Goal: Task Accomplishment & Management: Manage account settings

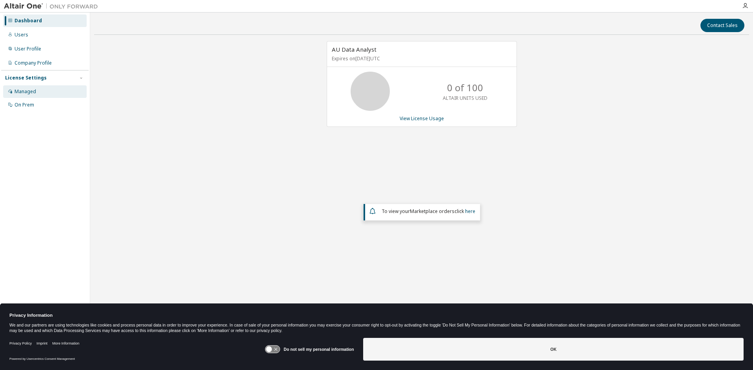
click at [36, 93] on div "Managed" at bounding box center [44, 91] width 83 height 13
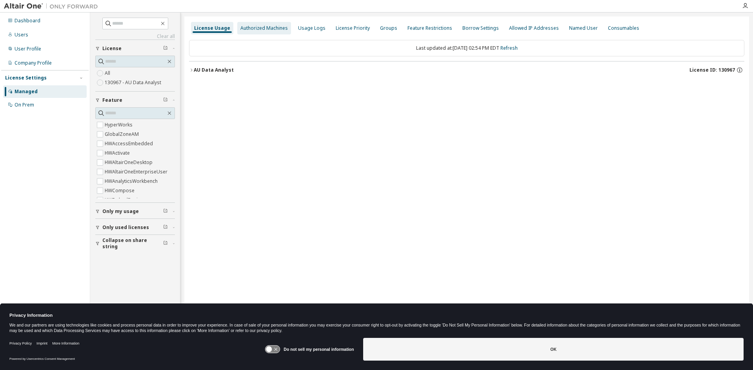
click at [260, 27] on div "Authorized Machines" at bounding box center [263, 28] width 47 height 6
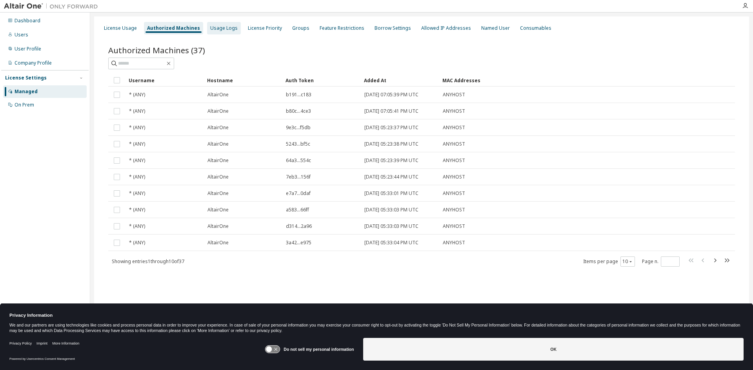
click at [219, 26] on div "Usage Logs" at bounding box center [223, 28] width 27 height 6
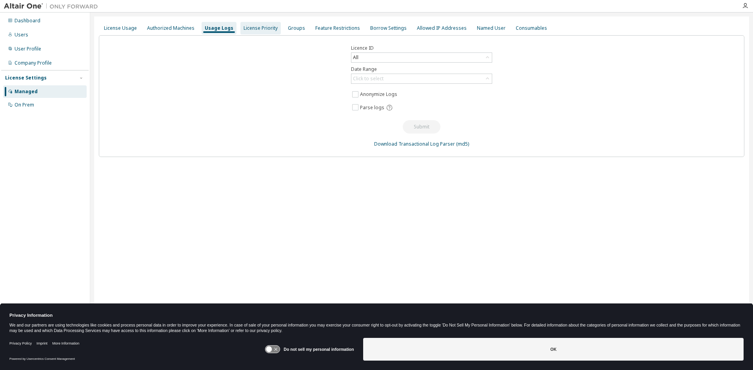
click at [257, 29] on div "License Priority" at bounding box center [260, 28] width 34 height 6
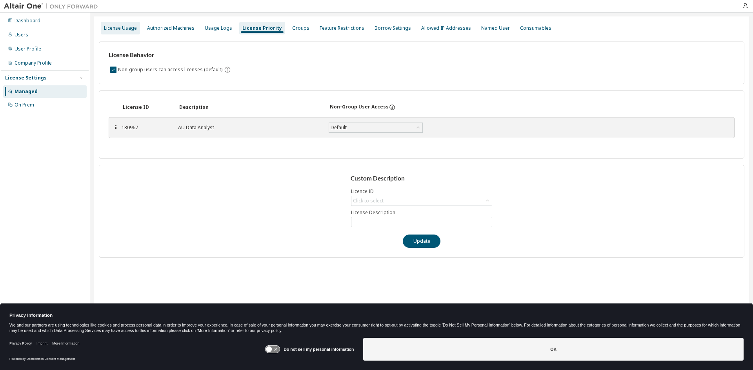
click at [121, 29] on div "License Usage" at bounding box center [120, 28] width 33 height 6
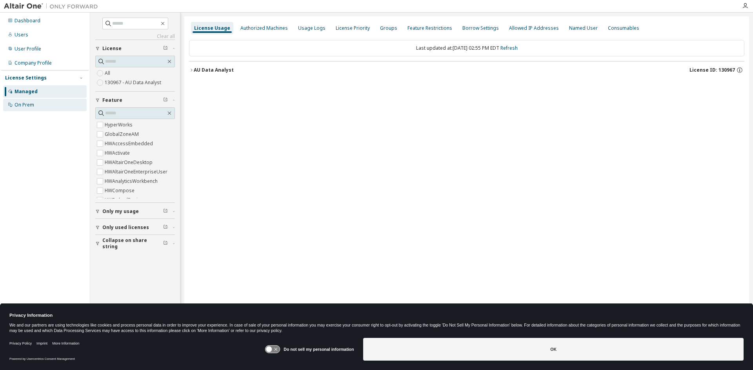
click at [34, 105] on div "On Prem" at bounding box center [44, 105] width 83 height 13
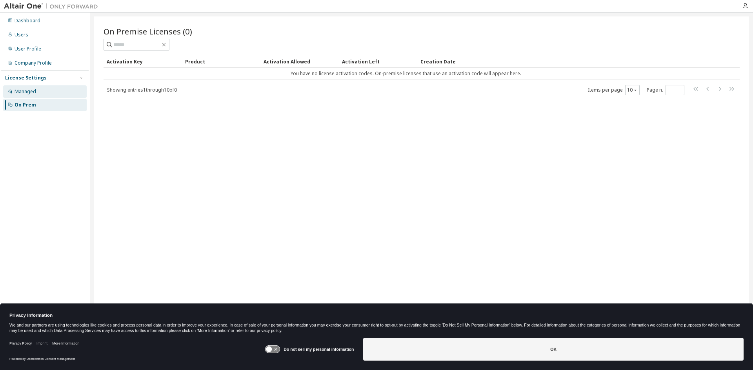
click at [29, 90] on div "Managed" at bounding box center [26, 92] width 22 height 6
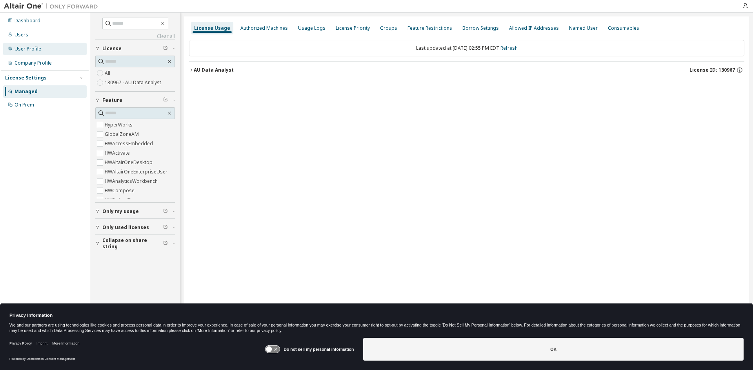
click at [39, 52] on div "User Profile" at bounding box center [44, 49] width 83 height 13
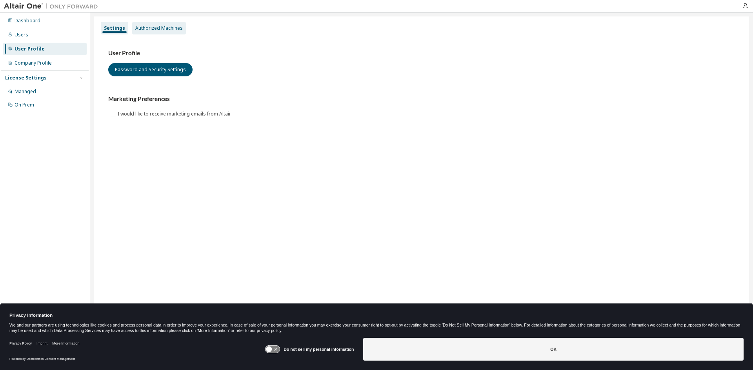
click at [166, 29] on div "Authorized Machines" at bounding box center [158, 28] width 47 height 6
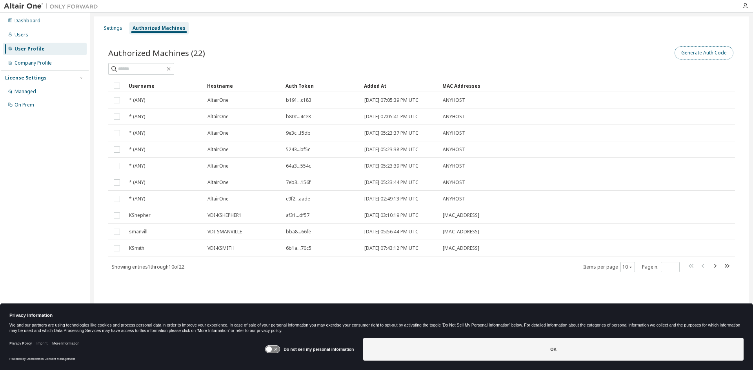
click at [701, 53] on button "Generate Auth Code" at bounding box center [703, 52] width 59 height 13
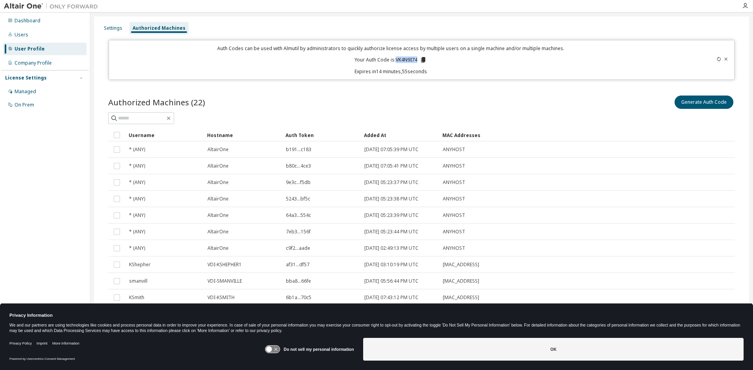
drag, startPoint x: 393, startPoint y: 61, endPoint x: 417, endPoint y: 60, distance: 24.3
click at [417, 60] on p "Your Auth Code is: VK4N9I74" at bounding box center [390, 59] width 72 height 7
click at [416, 59] on p "Your Auth Code is: VK4N9I74" at bounding box center [390, 59] width 72 height 7
drag, startPoint x: 416, startPoint y: 59, endPoint x: 394, endPoint y: 61, distance: 22.0
click at [394, 61] on p "Your Auth Code is: VK4N9I74" at bounding box center [390, 59] width 72 height 7
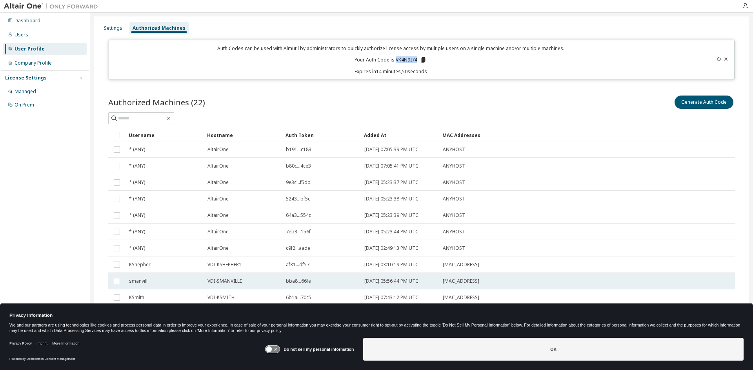
copy p "VK4N9I74"
